Goal: Ask a question

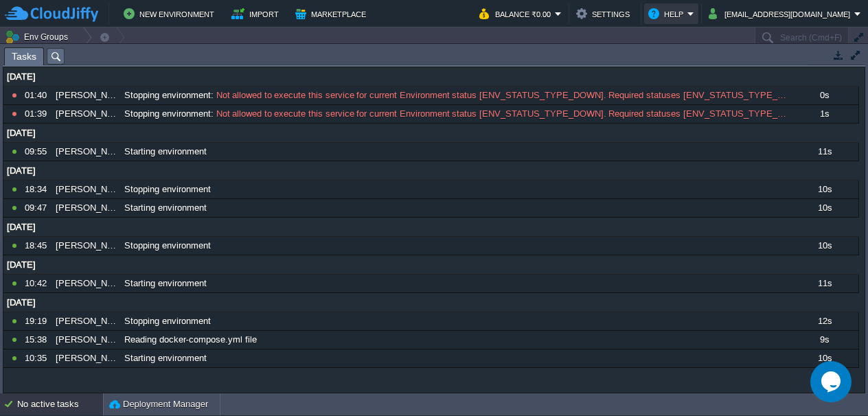
click at [687, 19] on button "Help" at bounding box center [667, 13] width 39 height 16
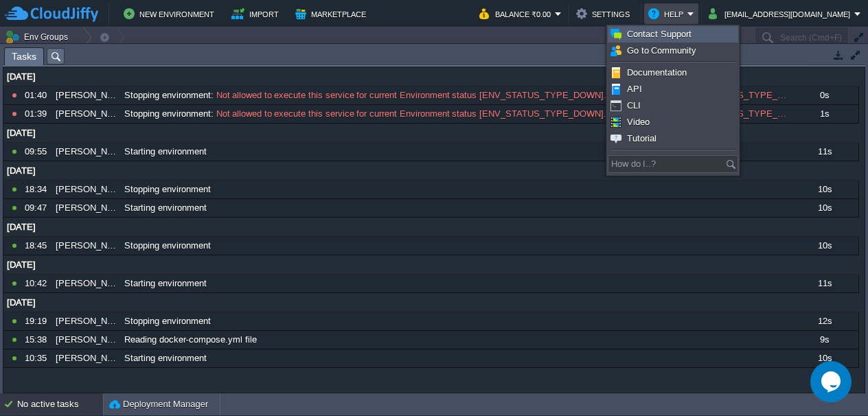
click at [696, 36] on link "Contact Support" at bounding box center [672, 34] width 129 height 15
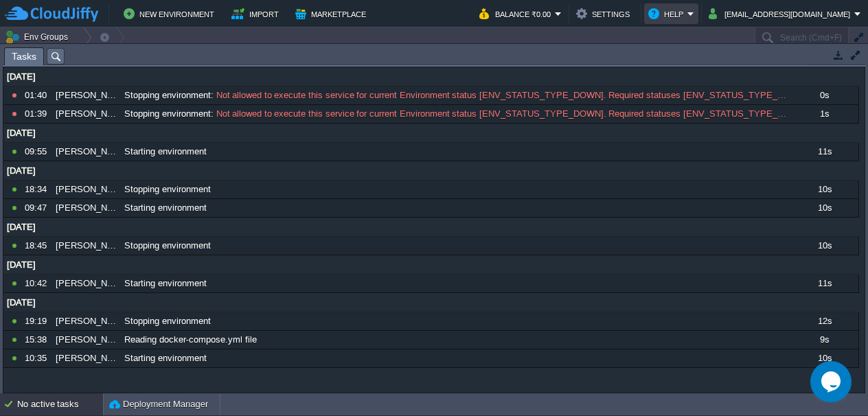
click at [687, 13] on button "Help" at bounding box center [667, 13] width 39 height 16
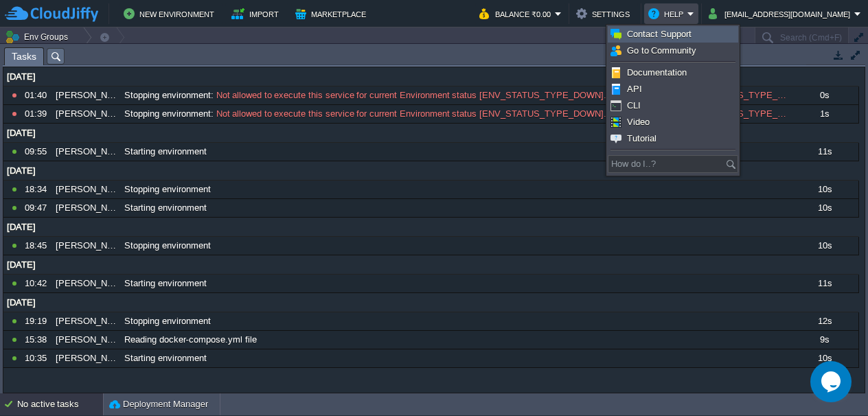
click at [689, 32] on span "Contact Support" at bounding box center [659, 34] width 65 height 10
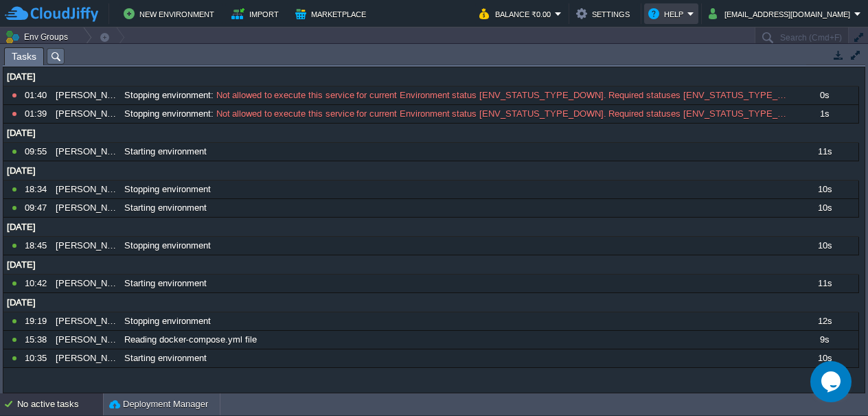
click at [687, 5] on button "Help" at bounding box center [667, 13] width 39 height 16
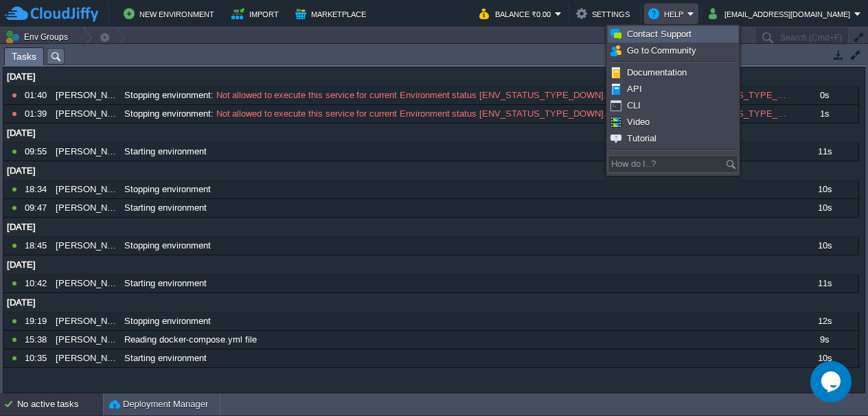
click at [686, 36] on span "Contact Support" at bounding box center [659, 34] width 65 height 10
